Goal: Transaction & Acquisition: Purchase product/service

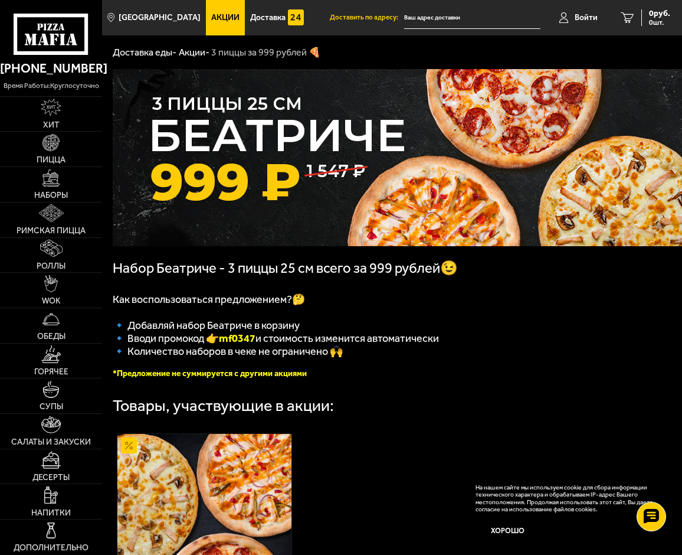
scroll to position [3, 0]
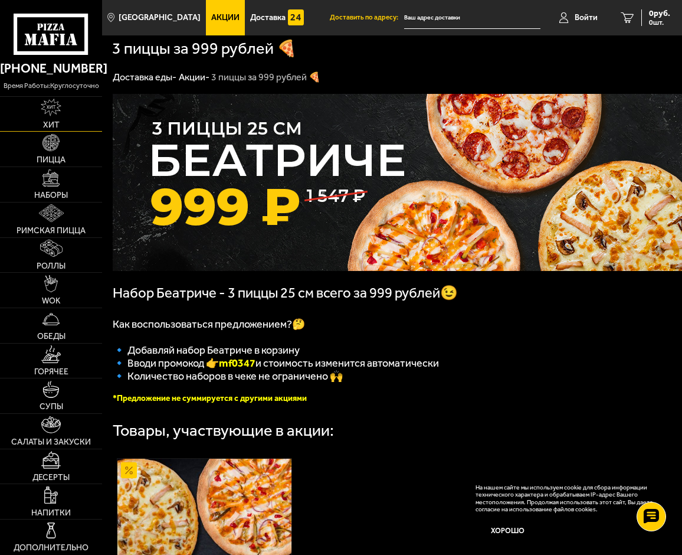
click at [58, 109] on img at bounding box center [51, 107] width 21 height 17
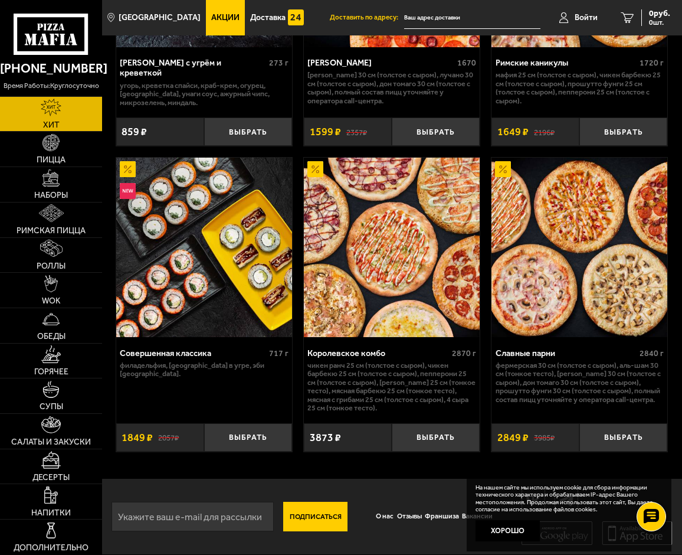
scroll to position [1113, 0]
click at [52, 182] on img at bounding box center [51, 177] width 17 height 17
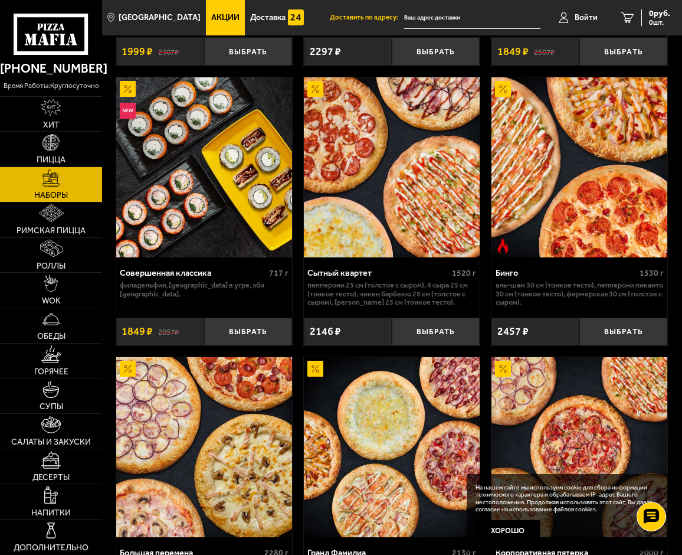
scroll to position [2066, 0]
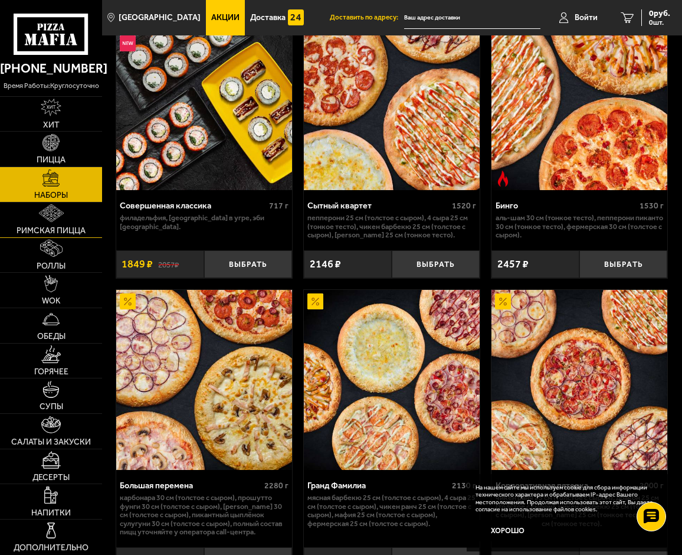
click at [62, 230] on span "Римская пицца" at bounding box center [51, 231] width 69 height 8
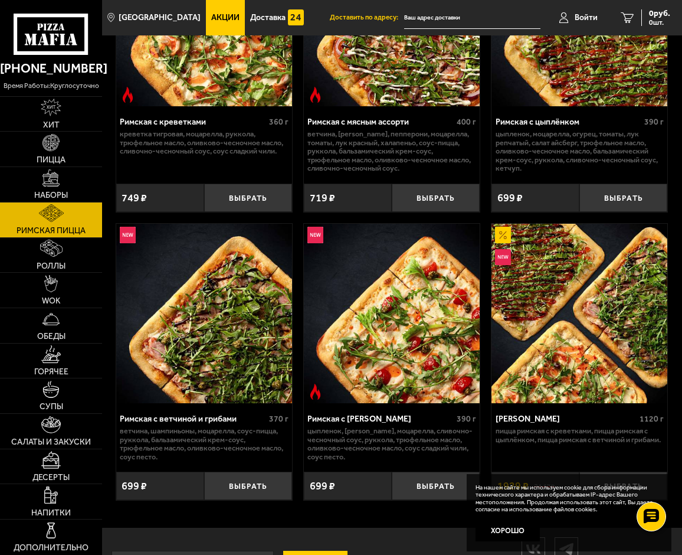
scroll to position [225, 0]
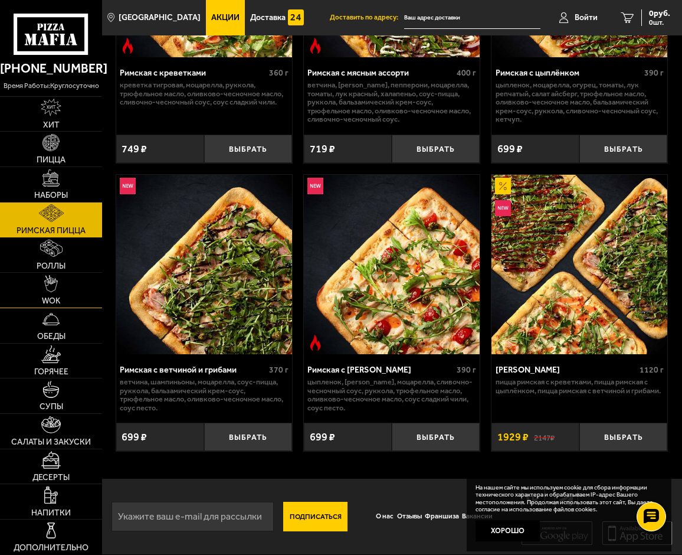
click at [54, 289] on img at bounding box center [51, 283] width 14 height 17
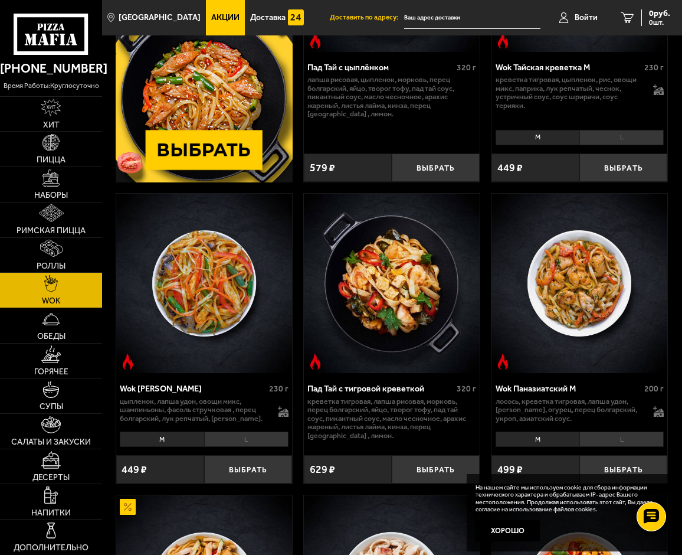
scroll to position [236, 0]
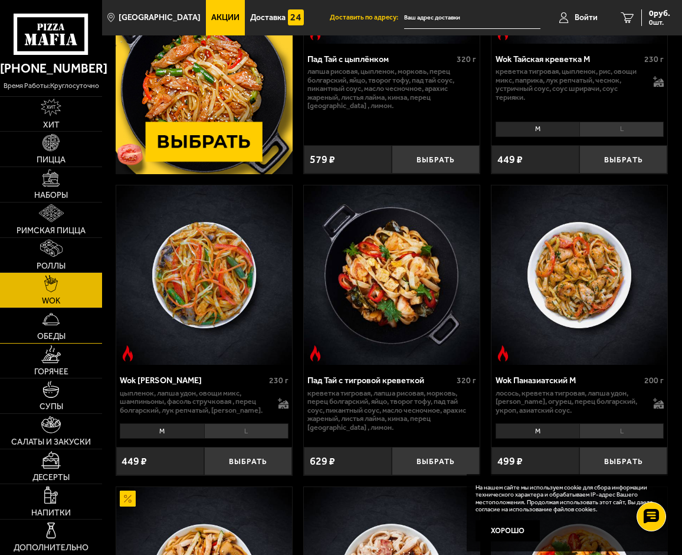
click at [50, 325] on img at bounding box center [51, 318] width 17 height 17
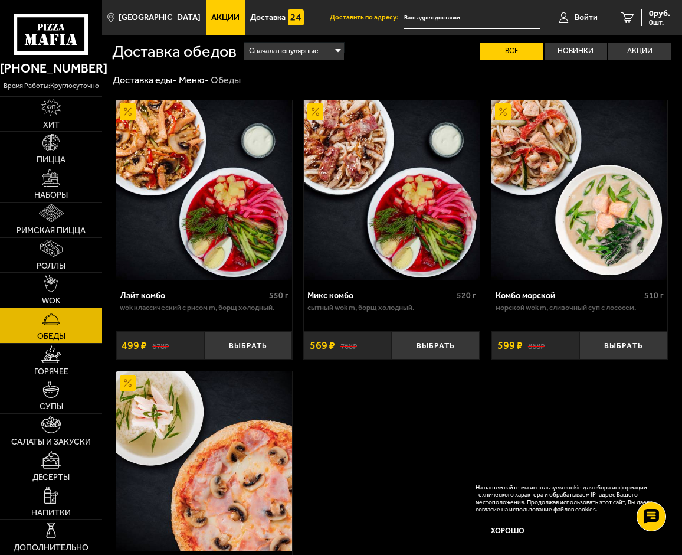
click at [40, 359] on link "Горячее" at bounding box center [51, 361] width 102 height 35
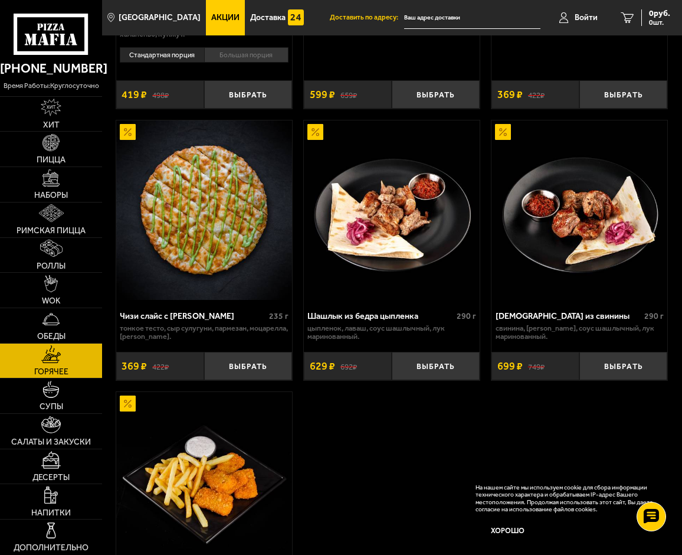
scroll to position [1240, 0]
